Goal: Check status: Check status

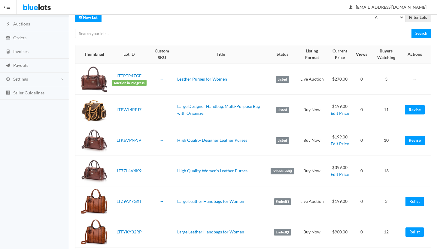
scroll to position [47, 0]
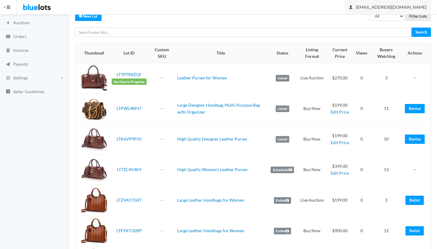
click at [378, 14] on link "[EMAIL_ADDRESS][DOMAIN_NAME]" at bounding box center [388, 7] width 86 height 14
click at [376, 16] on select "All Draft Unreviewed Rejected Scheduled Listed Sold Ended" at bounding box center [387, 16] width 35 height 9
select select "ended"
click at [370, 12] on select "All Draft Unreviewed Rejected Scheduled Listed Sold Ended" at bounding box center [387, 16] width 35 height 9
click at [419, 17] on input "Filter Lots" at bounding box center [418, 16] width 26 height 9
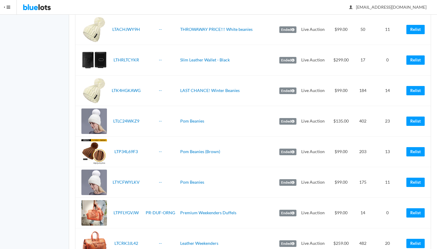
scroll to position [866, 0]
